Goal: Task Accomplishment & Management: Manage account settings

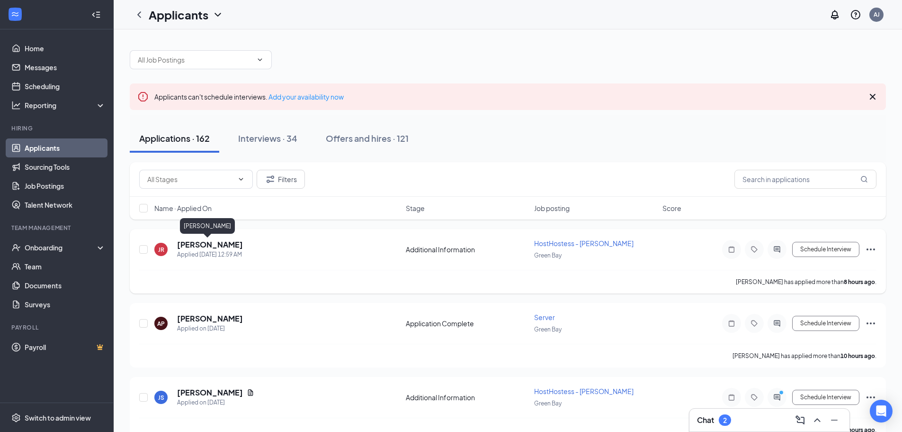
click at [211, 249] on h5 "[PERSON_NAME]" at bounding box center [210, 244] width 66 height 10
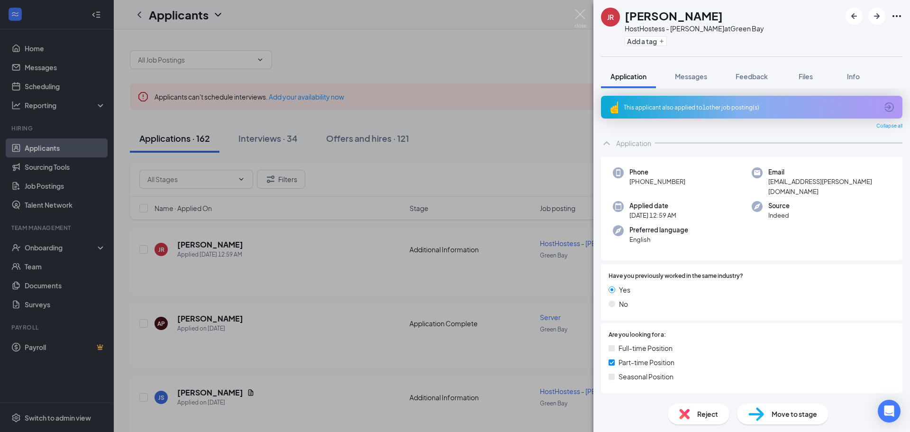
drag, startPoint x: 568, startPoint y: 18, endPoint x: 583, endPoint y: 18, distance: 15.2
click at [568, 18] on div "JR [PERSON_NAME] HostHostess - [PERSON_NAME] at [GEOGRAPHIC_DATA] Add a tag App…" at bounding box center [455, 216] width 910 height 432
click at [583, 18] on div "Applicants AJ" at bounding box center [512, 14] width 796 height 29
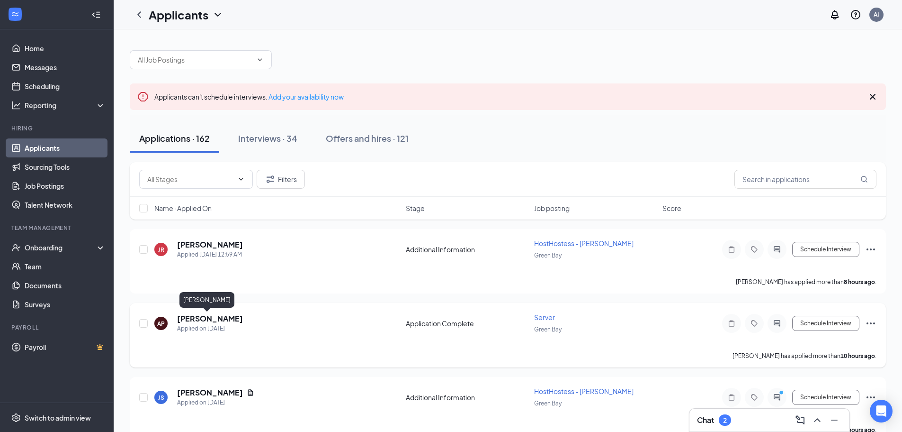
click at [192, 318] on h5 "[PERSON_NAME]" at bounding box center [210, 318] width 66 height 10
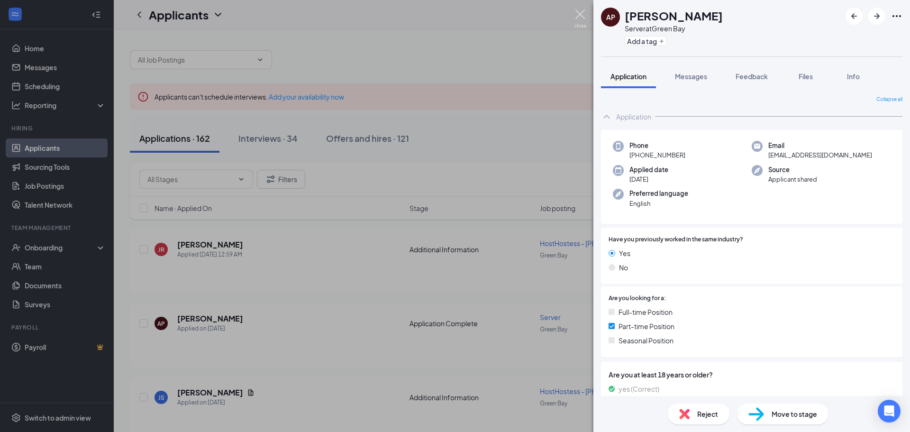
click at [577, 15] on img at bounding box center [580, 18] width 12 height 18
